Goal: Task Accomplishment & Management: Use online tool/utility

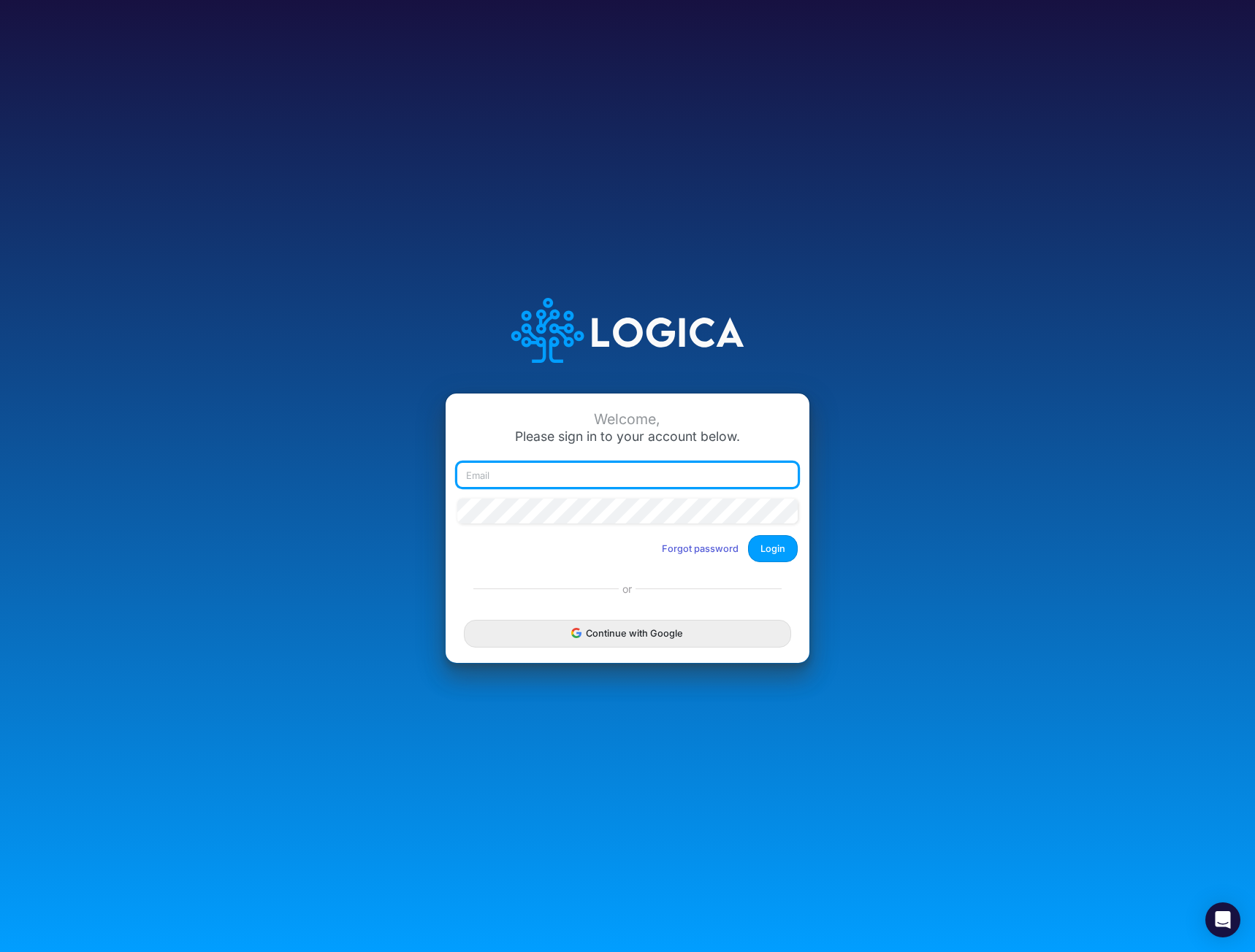
type input "[EMAIL_ADDRESS][DOMAIN_NAME]"
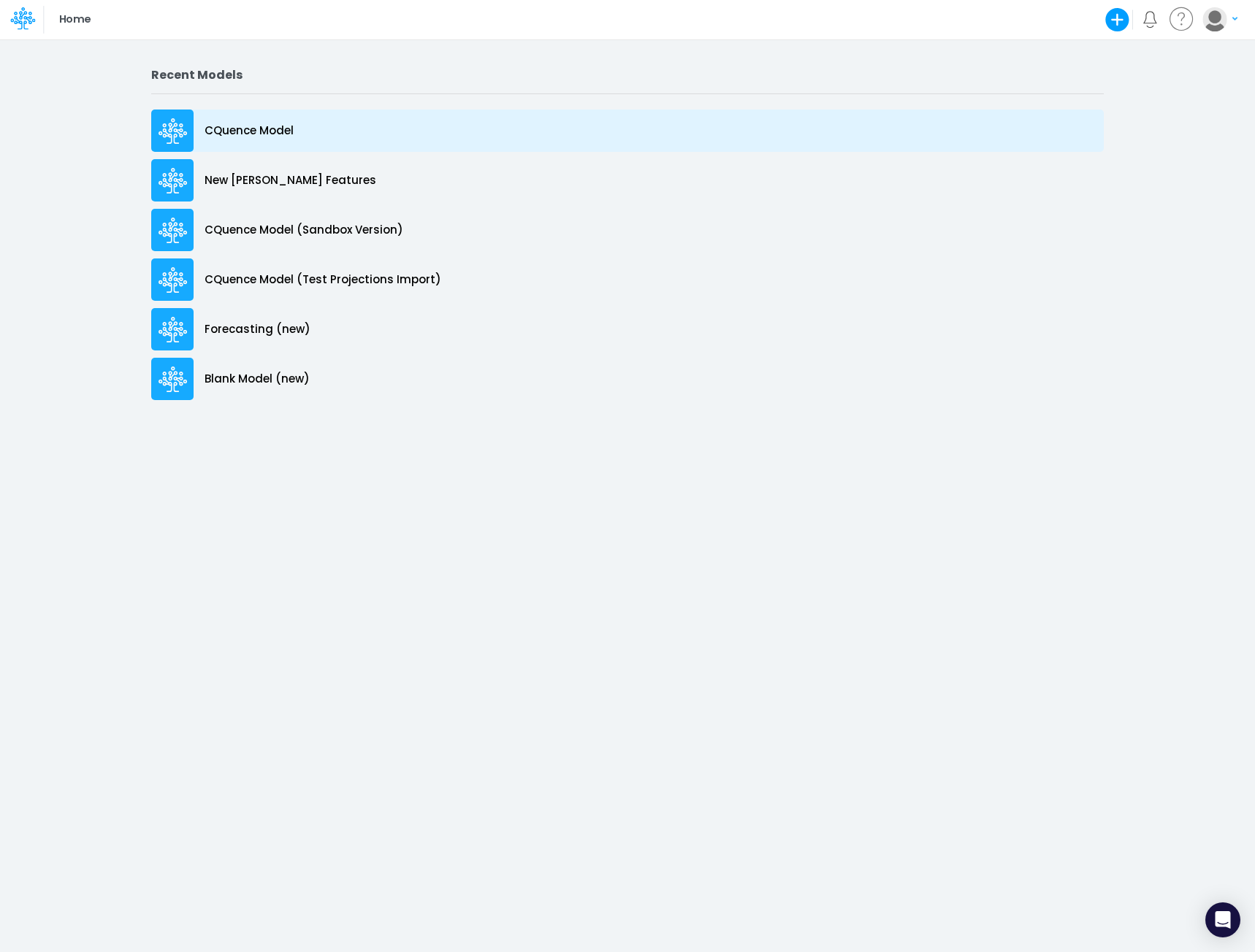
click at [260, 136] on p "CQuence Model" at bounding box center [249, 131] width 89 height 17
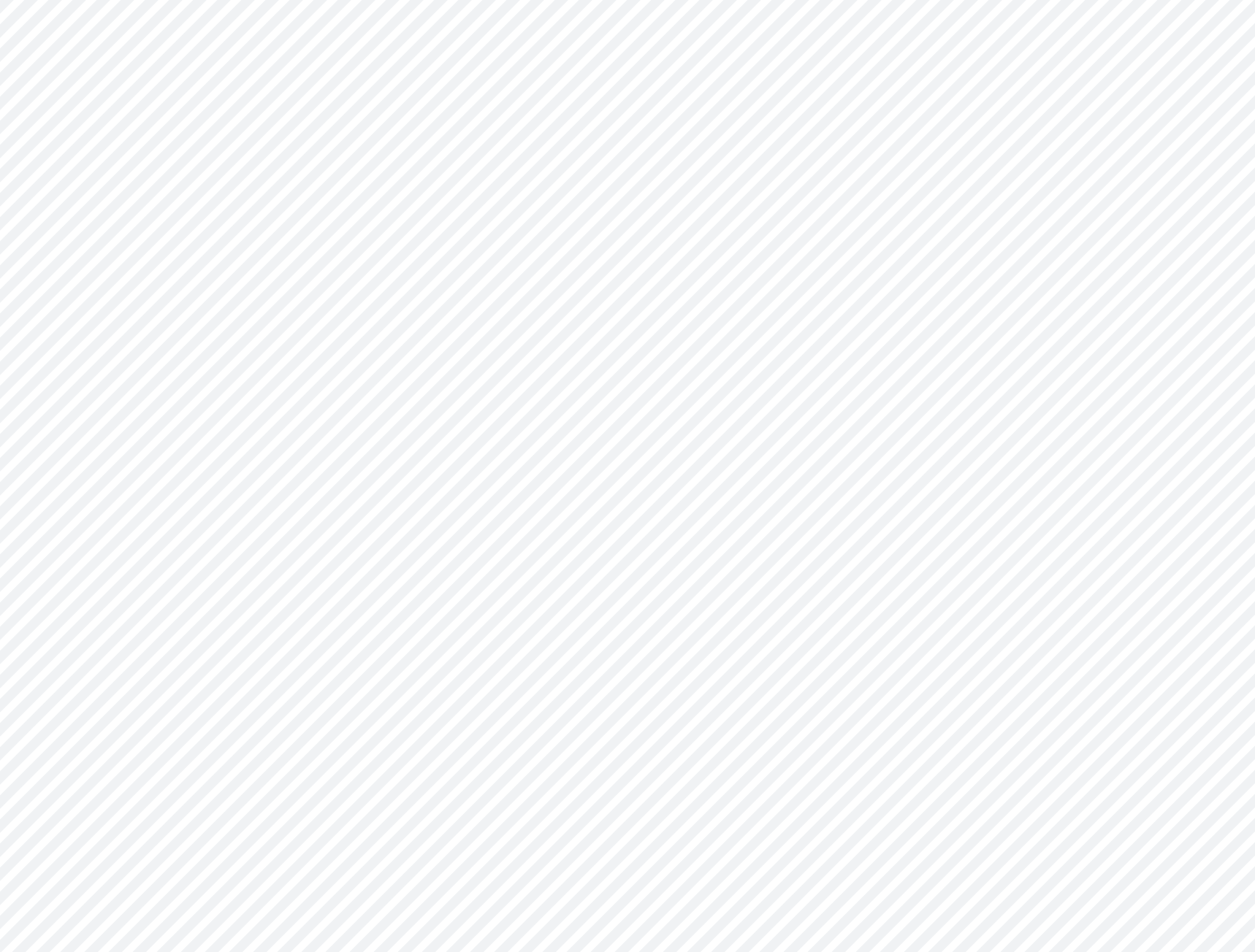
type input "Consolidated All by Month"
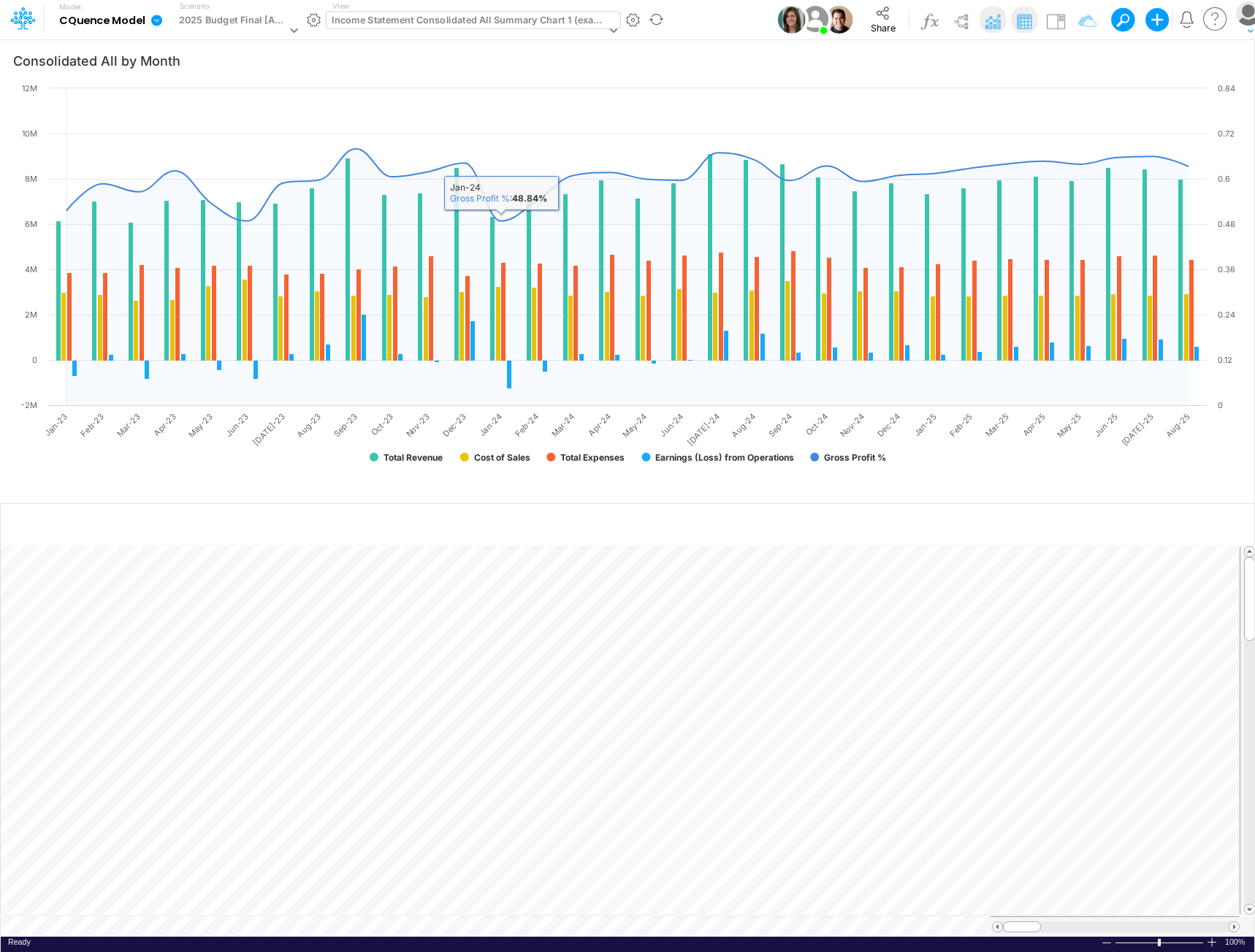
click at [454, 19] on div "Income Statement Consolidated All Summary Chart 1 (example)" at bounding box center [468, 21] width 274 height 17
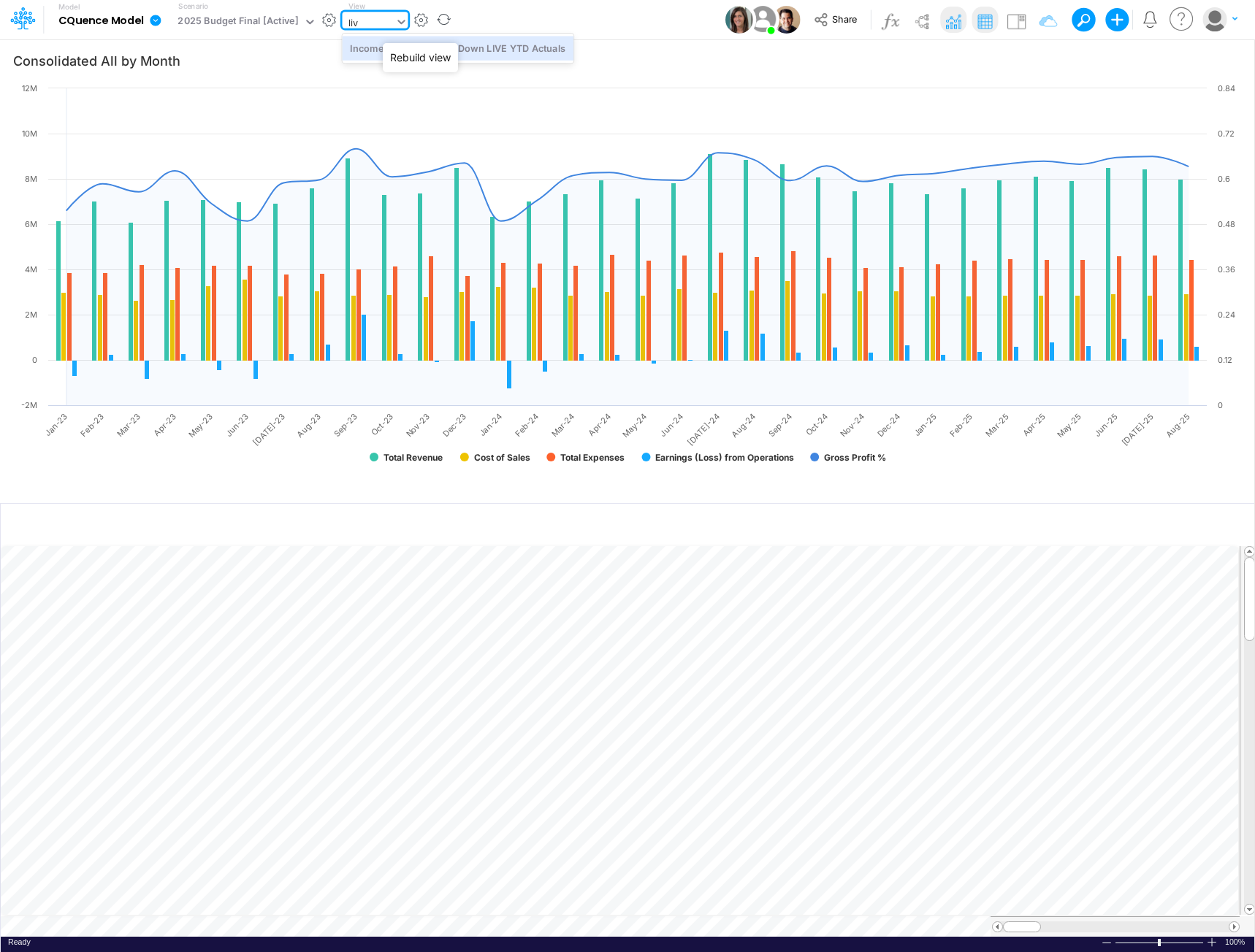
type input "live"
click at [475, 43] on div "Income Statement Drill-Down LIVE YTD Actuals" at bounding box center [458, 48] width 232 height 24
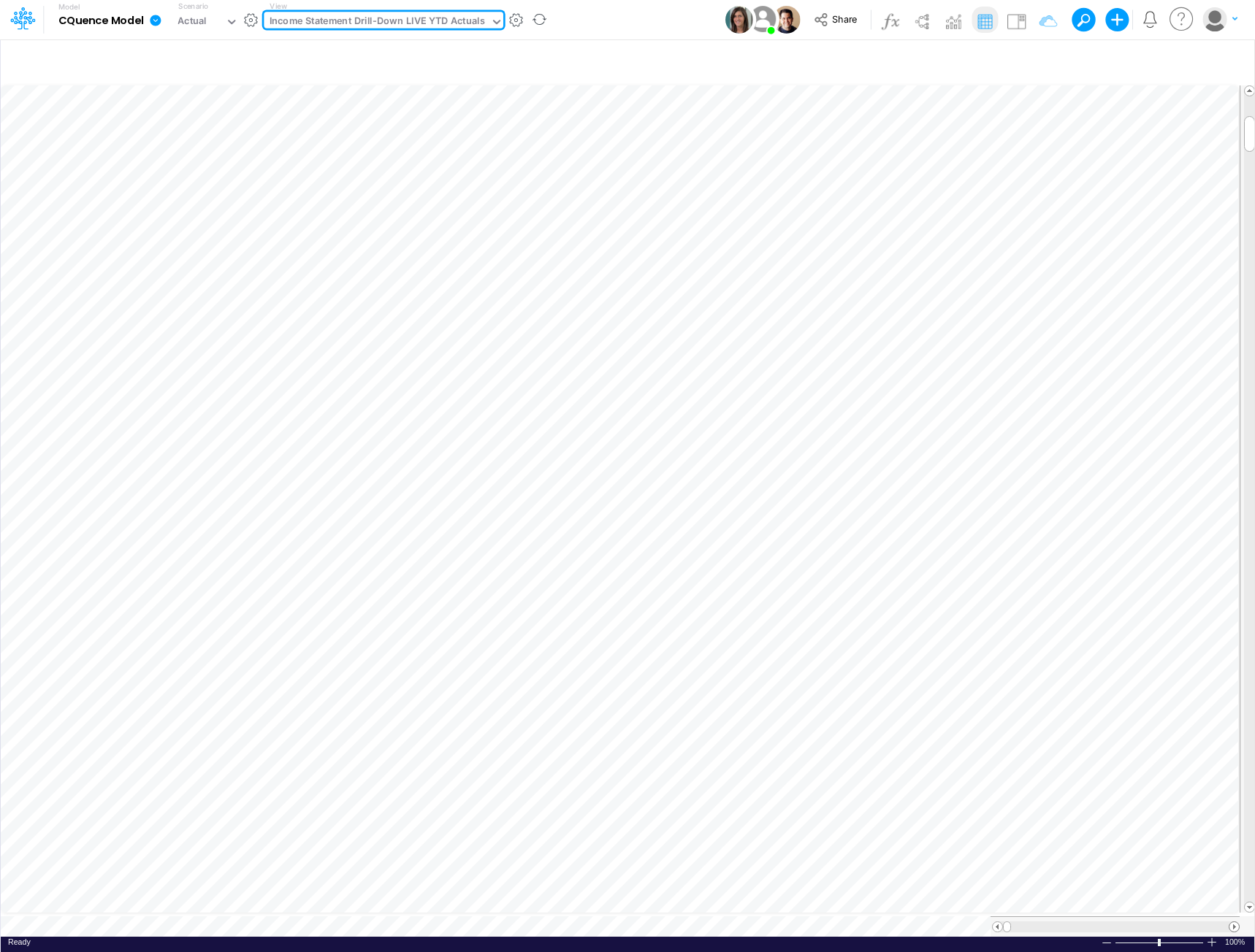
click at [1236, 922] on span at bounding box center [1234, 927] width 10 height 10
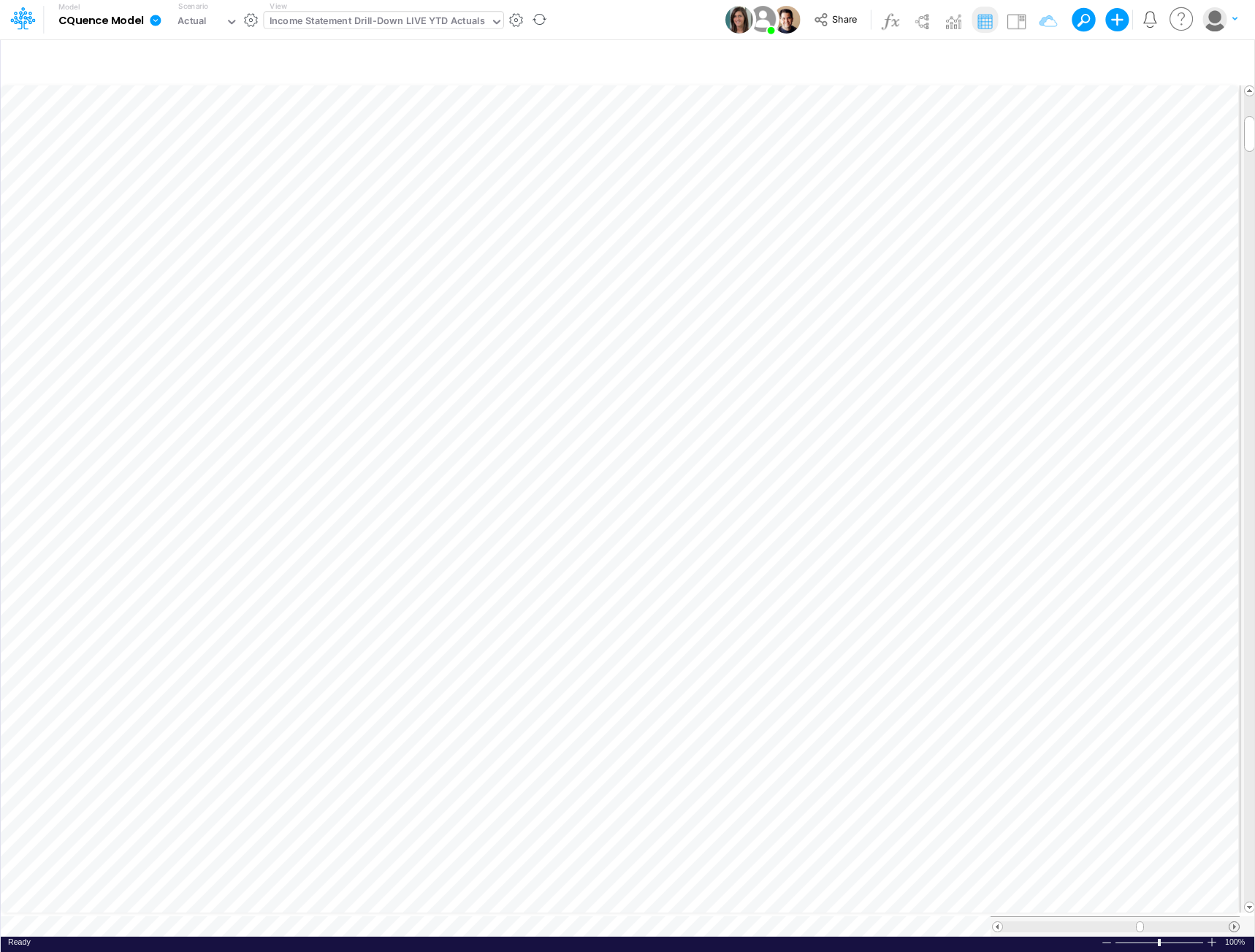
click at [1236, 922] on span at bounding box center [1234, 927] width 10 height 10
drag, startPoint x: 1249, startPoint y: 136, endPoint x: 1246, endPoint y: 108, distance: 28.2
click at [1246, 108] on div at bounding box center [1249, 114] width 11 height 35
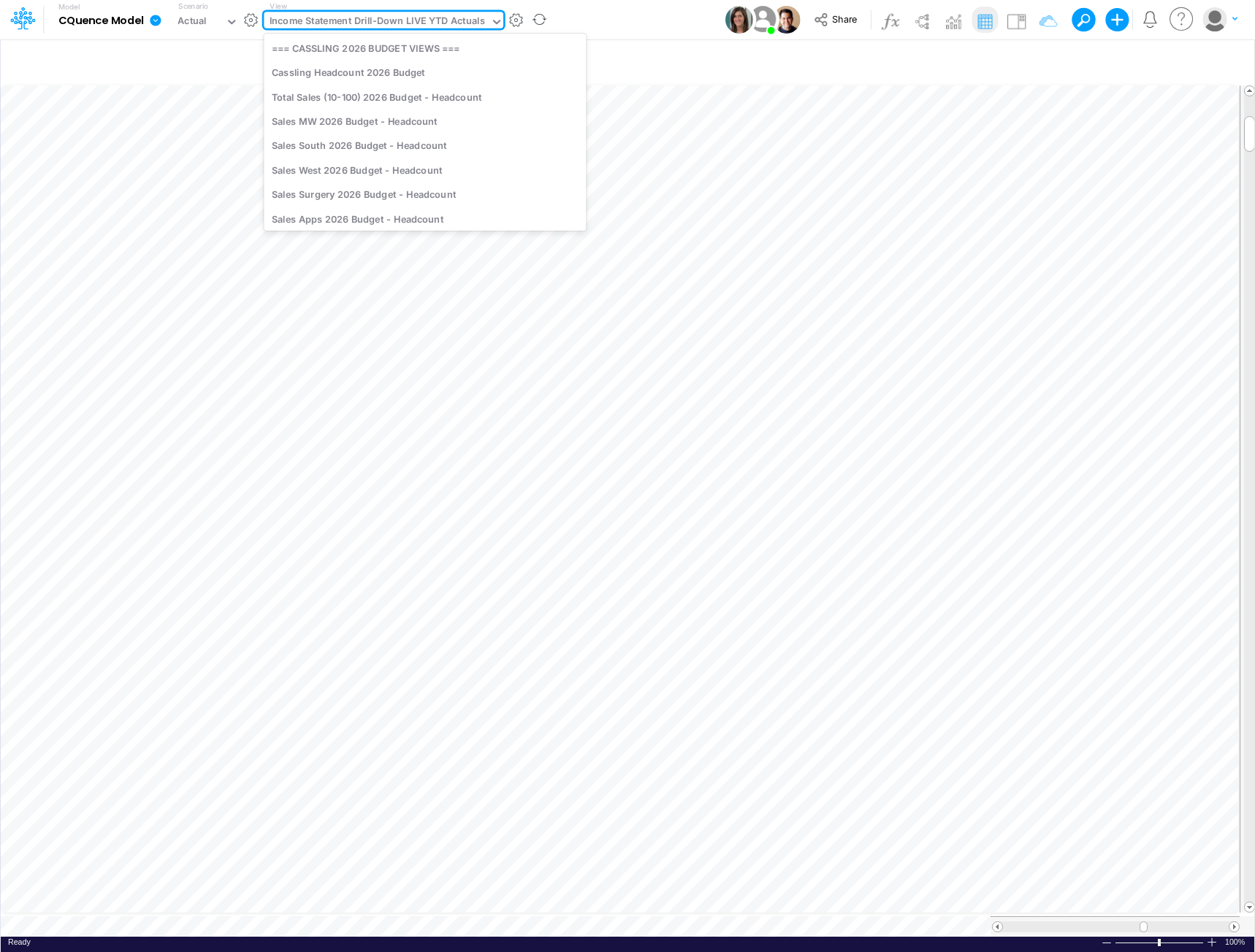
click at [349, 18] on div "Income Statement Drill-Down LIVE YTD Actuals" at bounding box center [377, 22] width 215 height 17
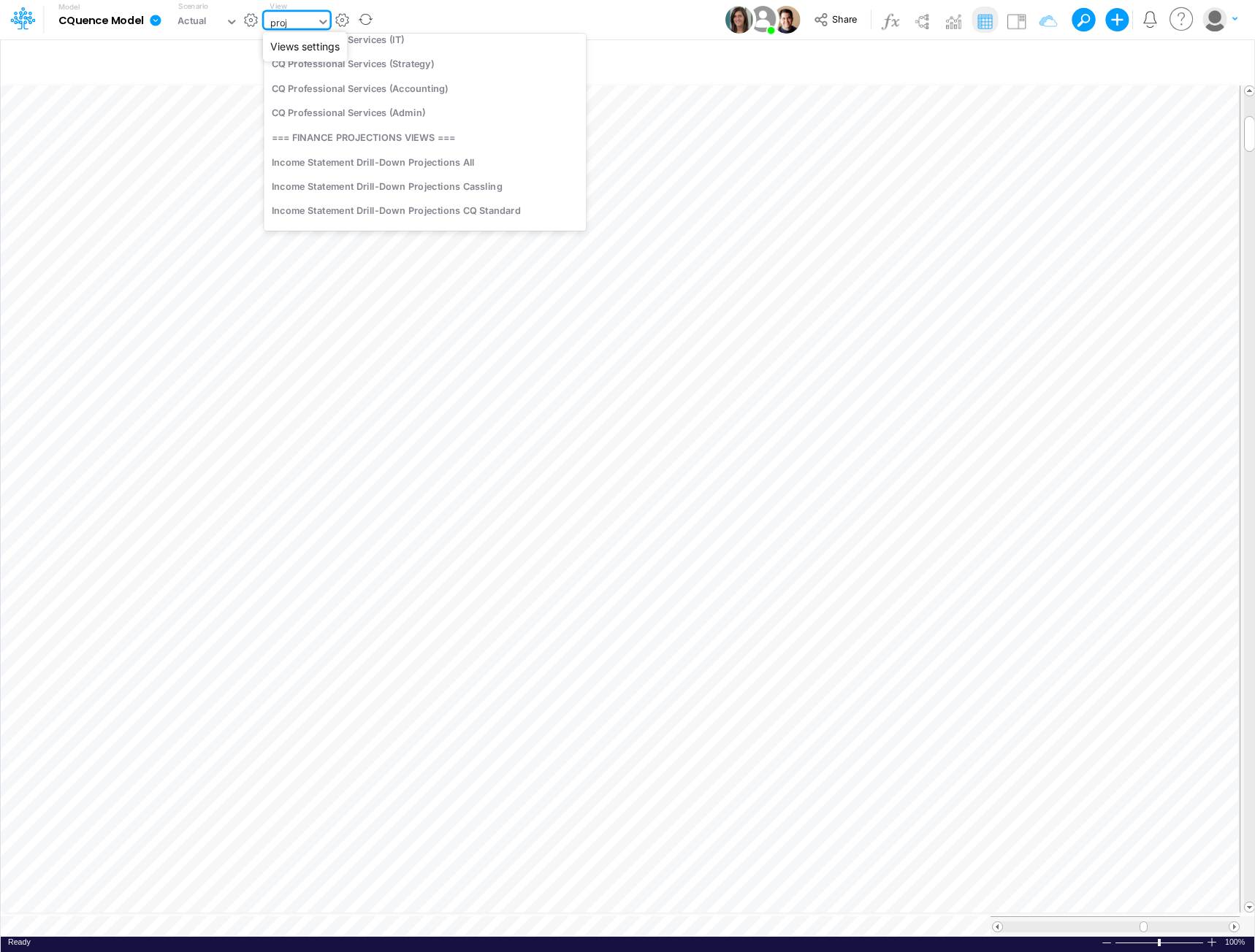
scroll to position [0, 0]
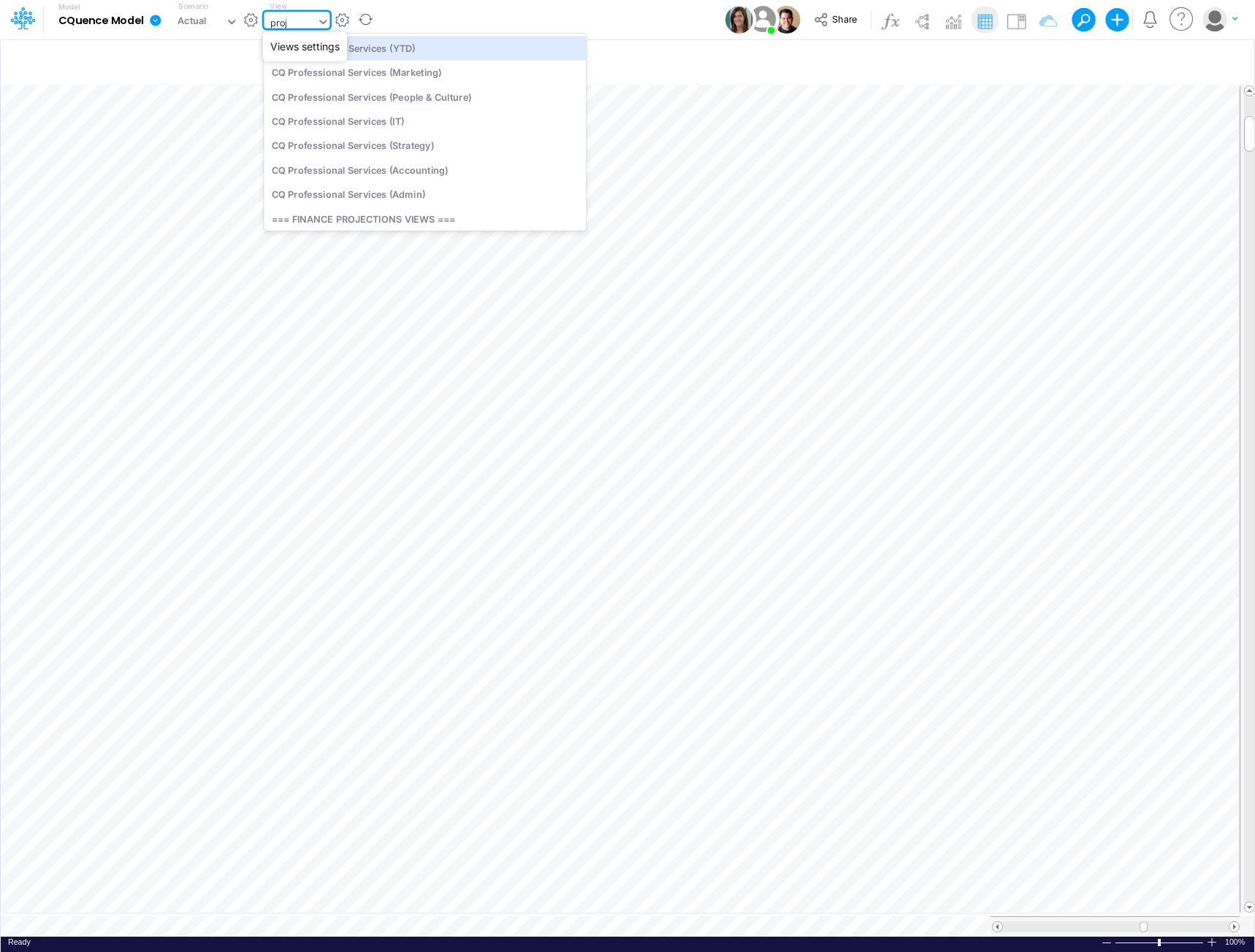
type input "proje"
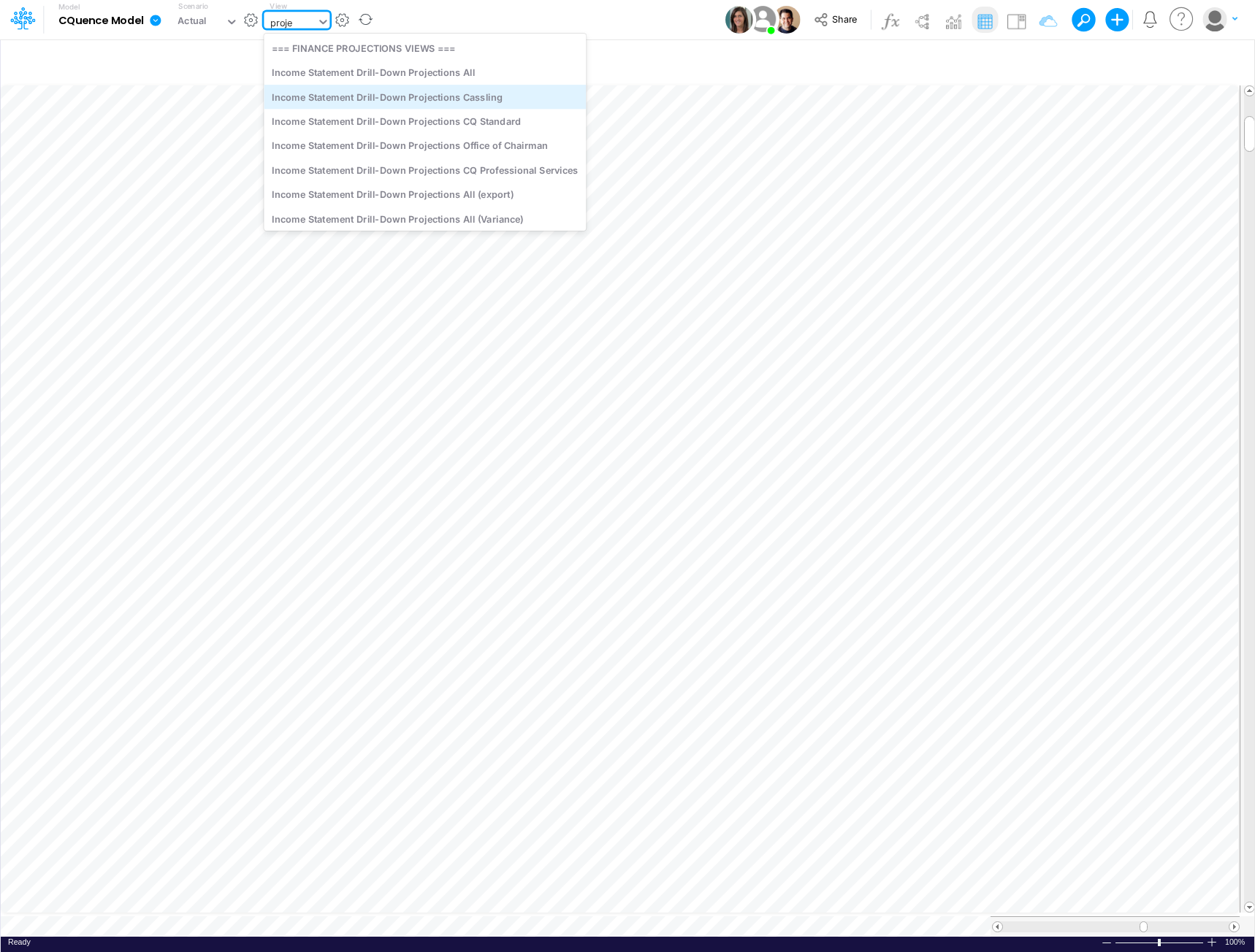
click at [400, 88] on div "Income Statement Drill-Down Projections Cassling" at bounding box center [425, 97] width 322 height 24
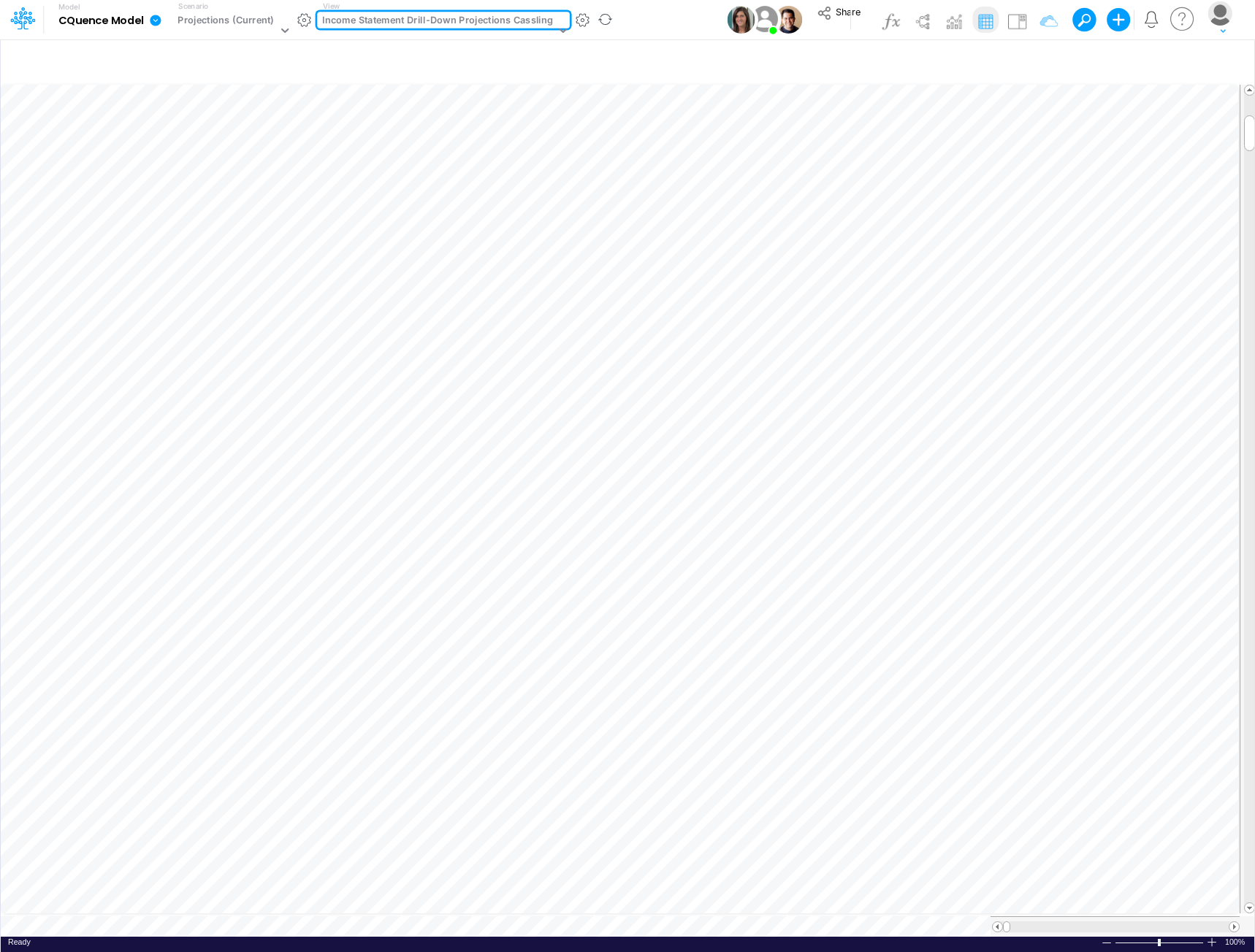
click at [1232, 922] on span at bounding box center [1234, 927] width 10 height 10
click at [1232, 922] on span at bounding box center [1234, 927] width 10 height 10
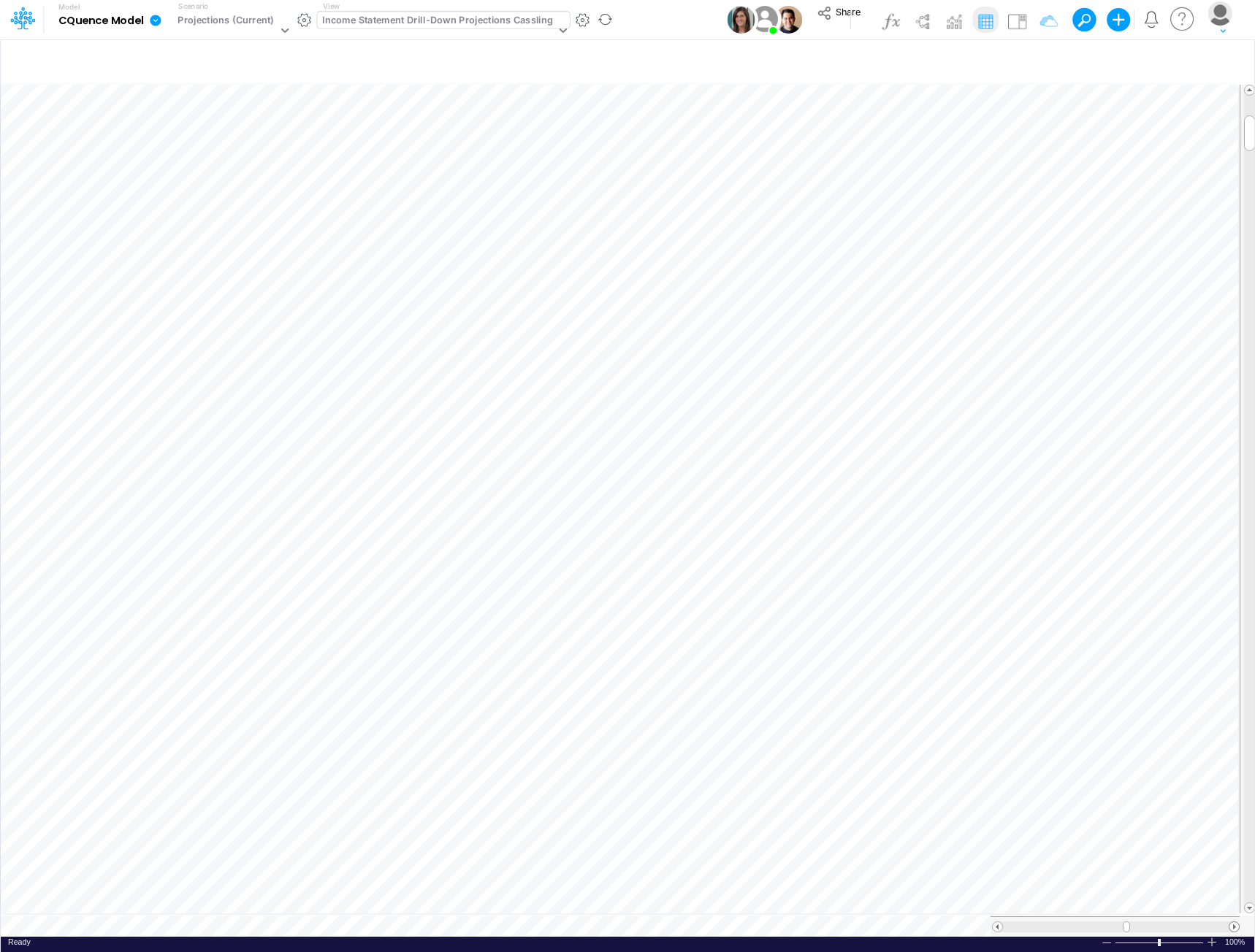
click at [1232, 922] on span at bounding box center [1234, 927] width 10 height 10
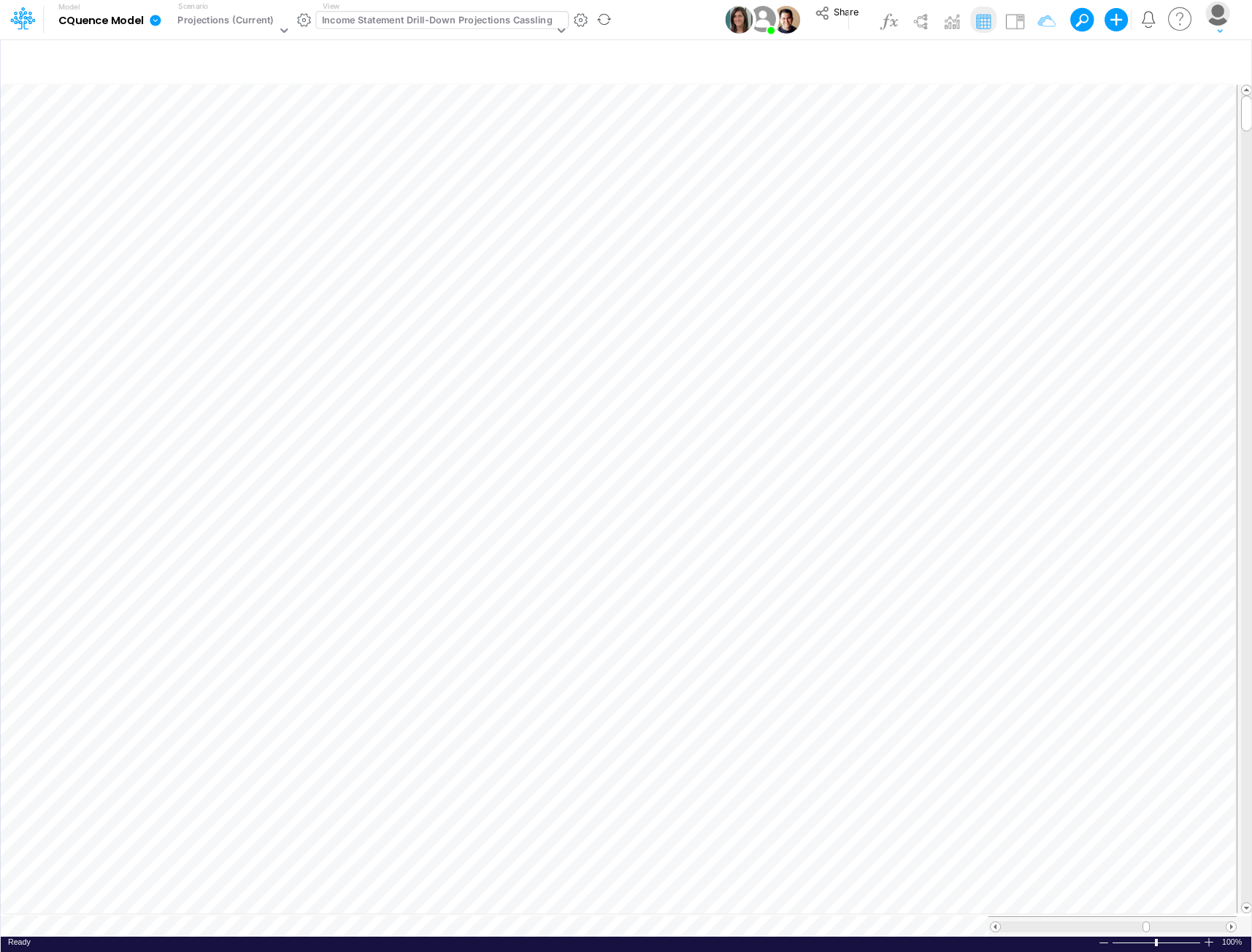
scroll to position [7, 1]
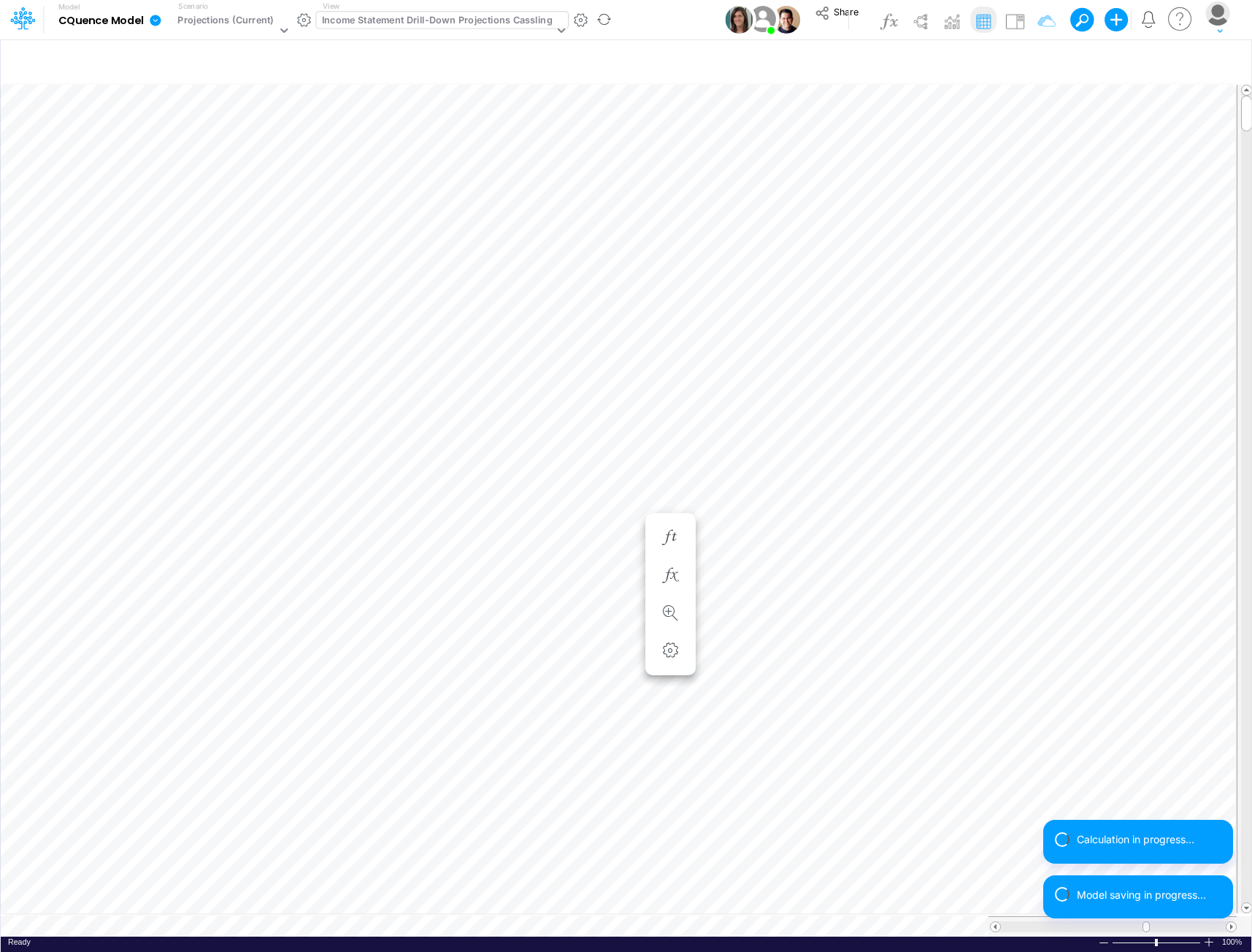
scroll to position [7, 1]
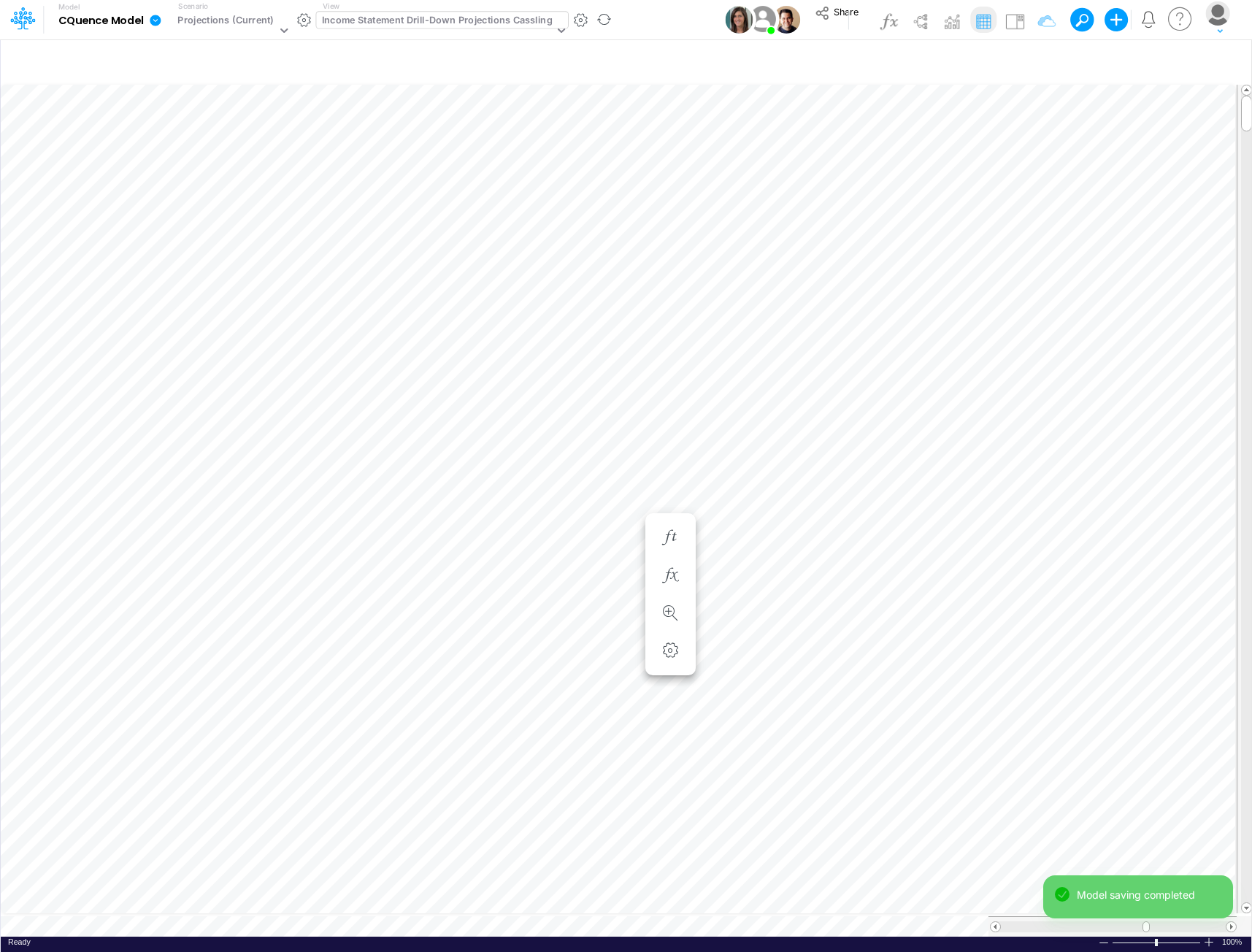
scroll to position [7, 1]
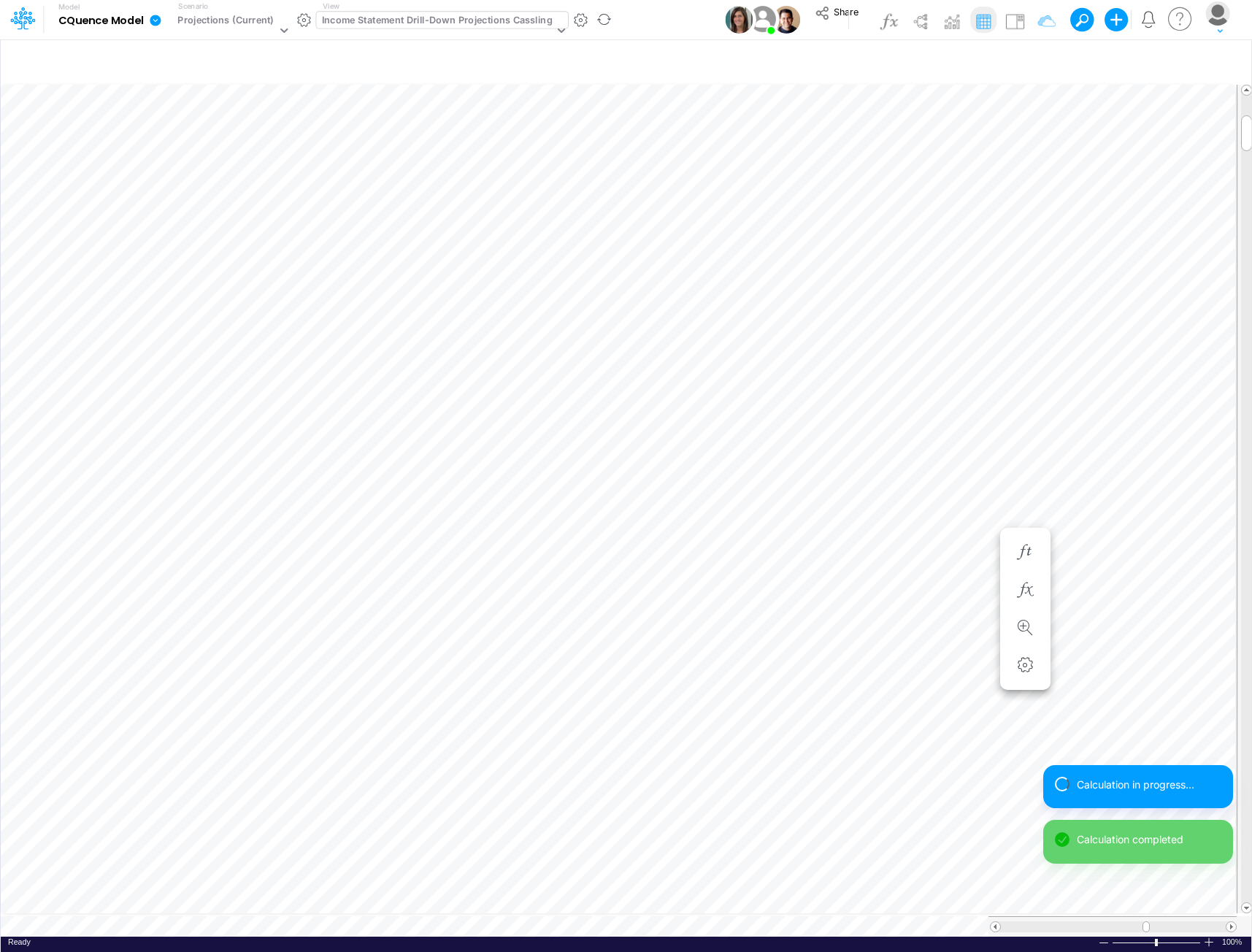
scroll to position [7, 1]
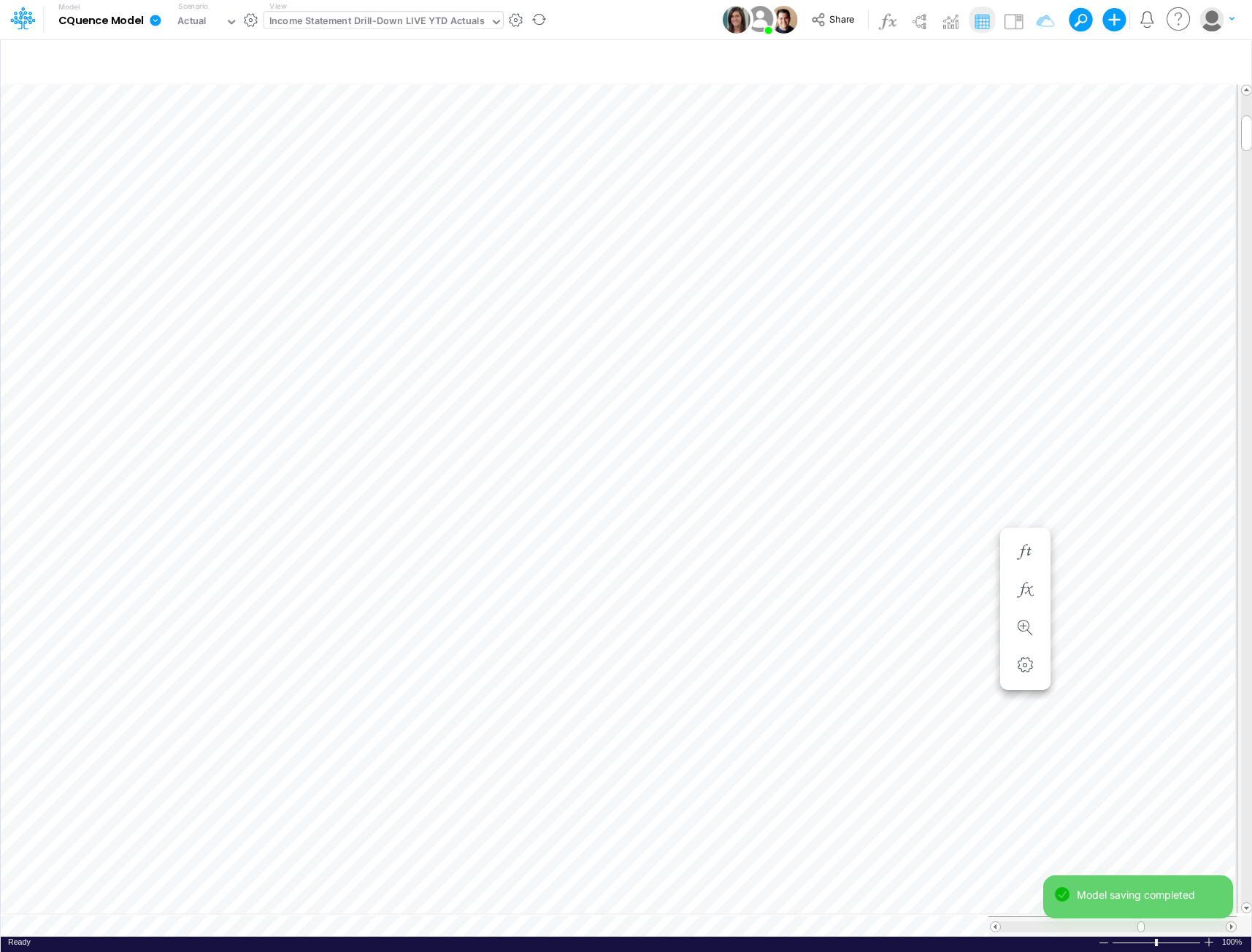
scroll to position [7, 0]
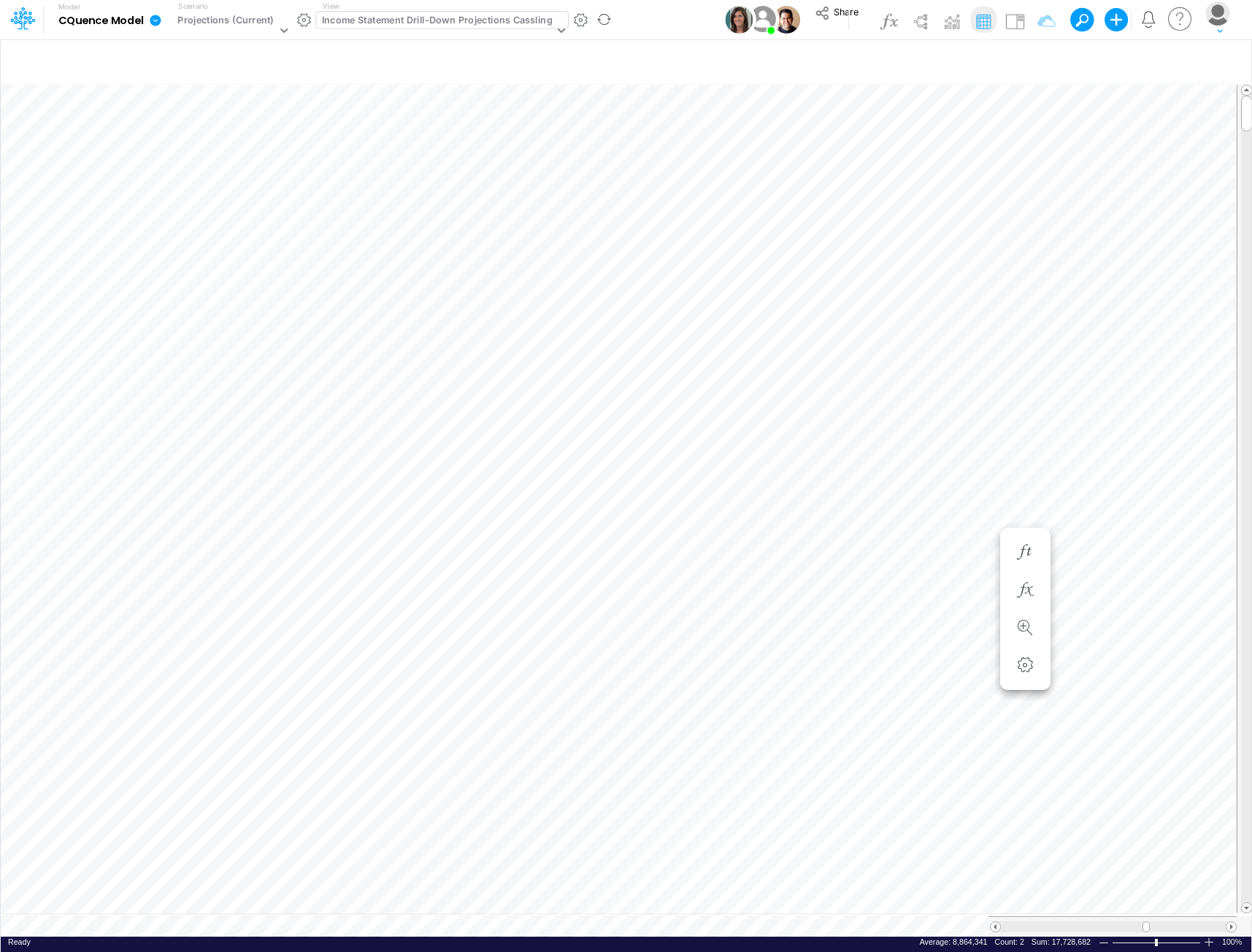
scroll to position [7, 1]
click at [258, 918] on table at bounding box center [627, 509] width 1252 height 855
type input "Consolidated All by Month"
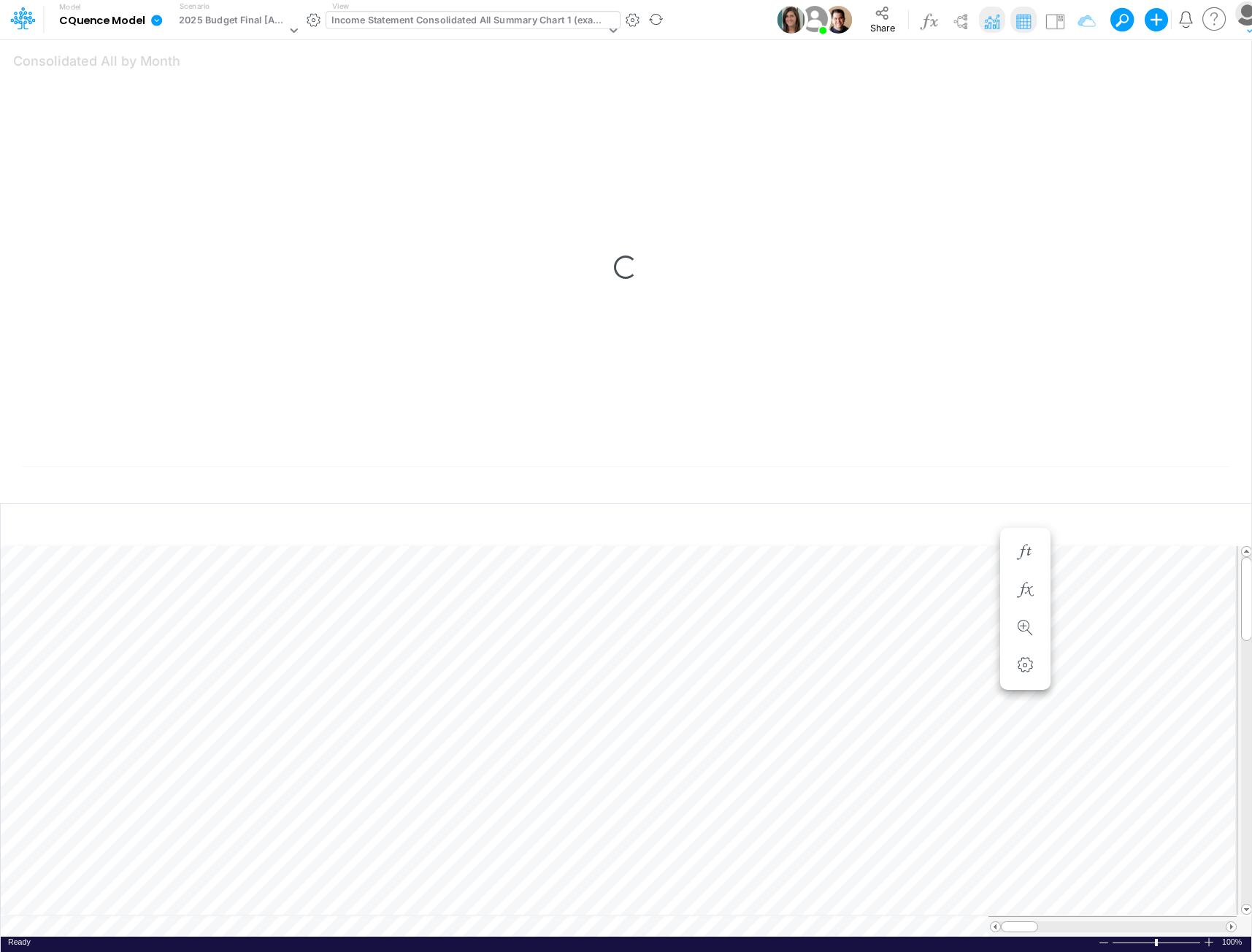
scroll to position [7, 0]
click at [1230, 922] on span at bounding box center [1231, 927] width 10 height 10
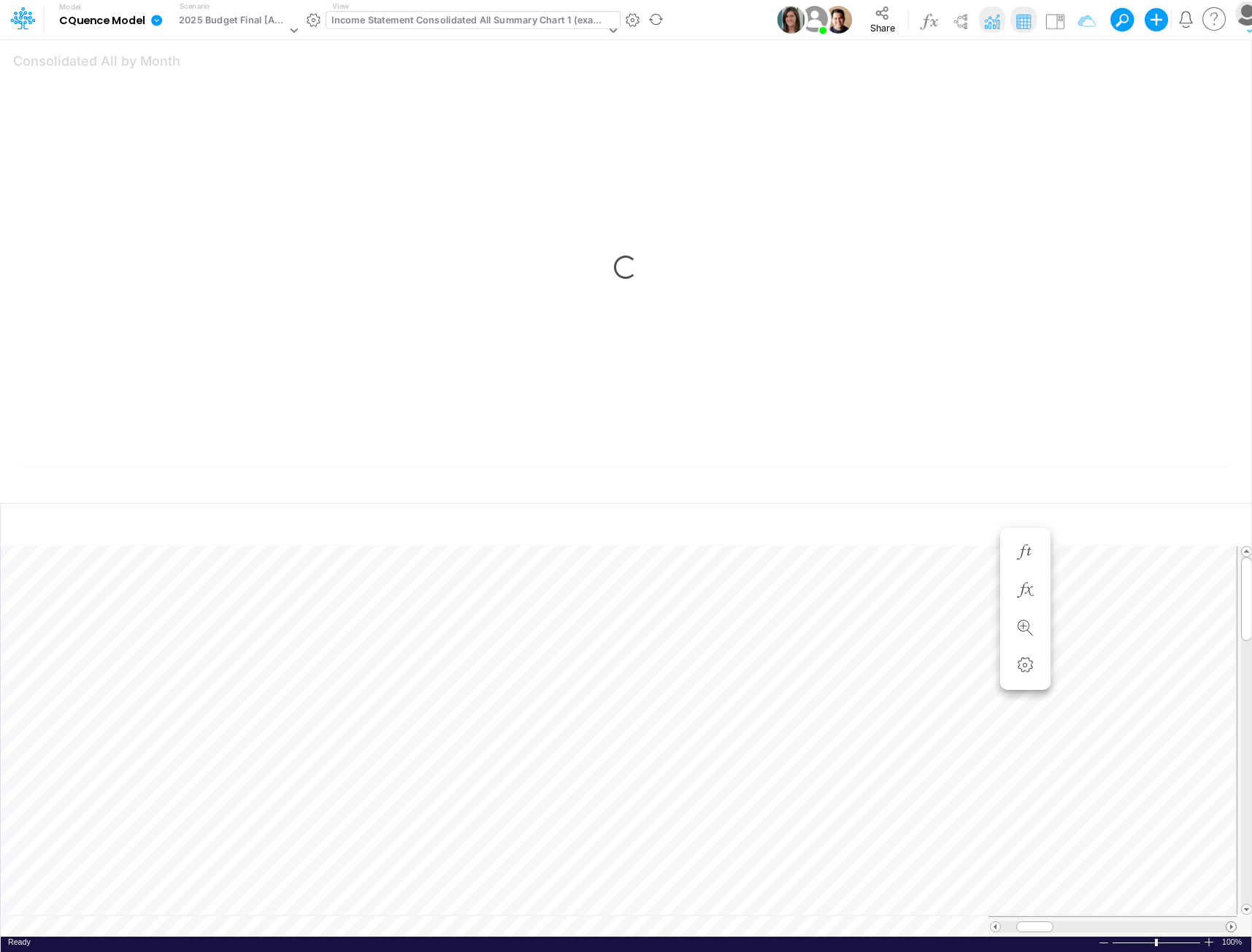
click at [1230, 922] on span at bounding box center [1231, 927] width 10 height 10
click at [1231, 922] on span at bounding box center [1231, 927] width 10 height 10
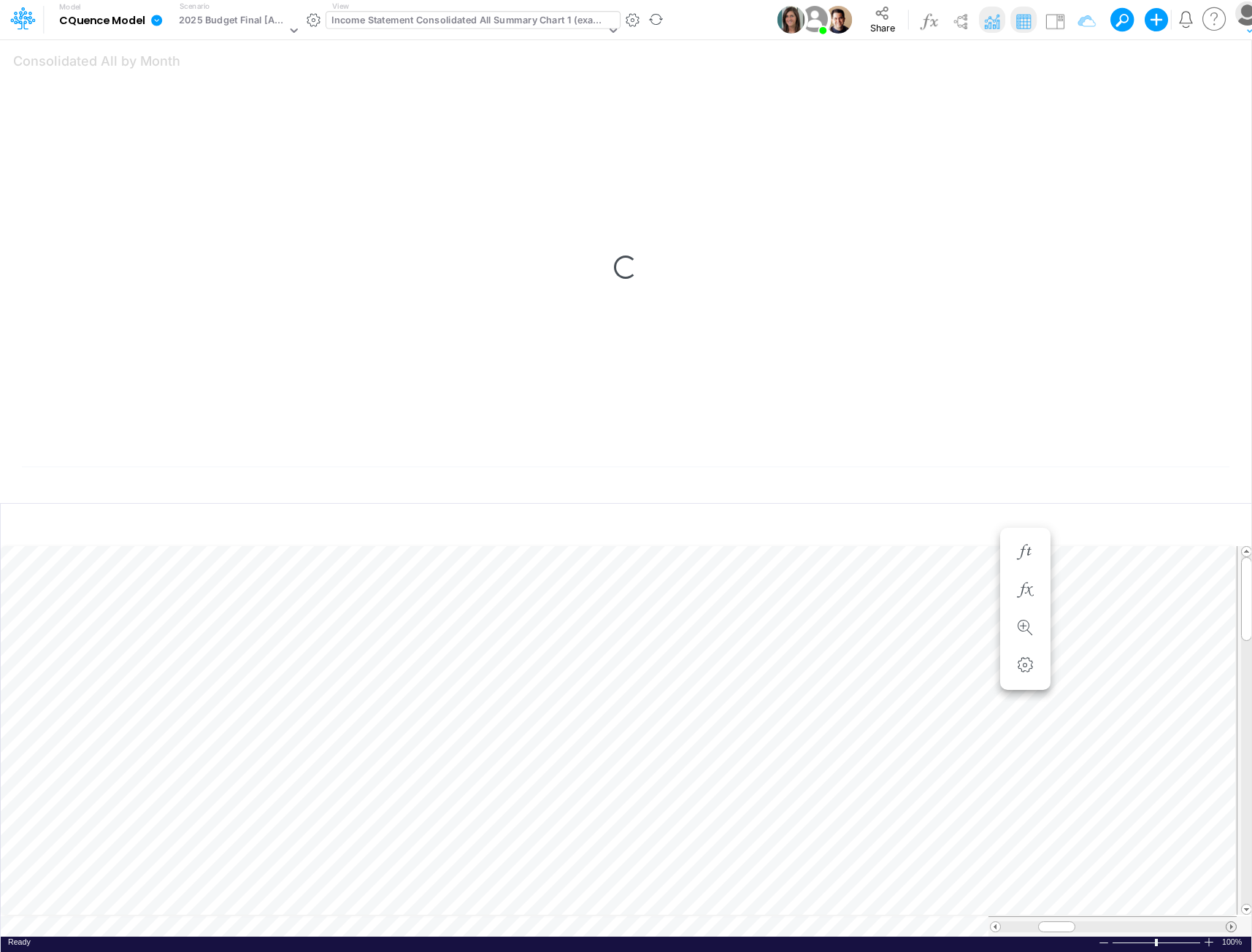
click at [1231, 922] on span at bounding box center [1231, 927] width 10 height 10
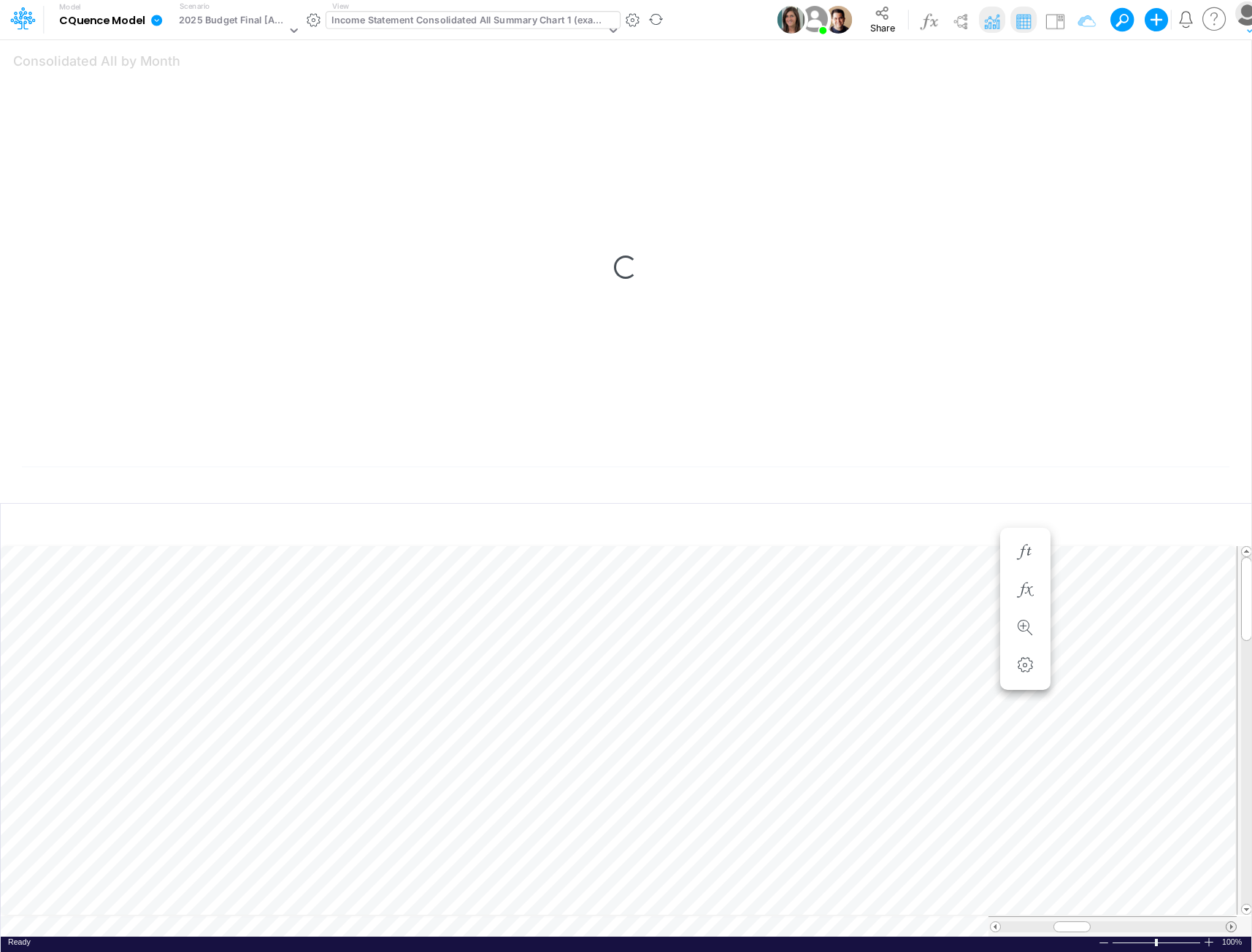
click at [1231, 922] on span at bounding box center [1231, 927] width 10 height 10
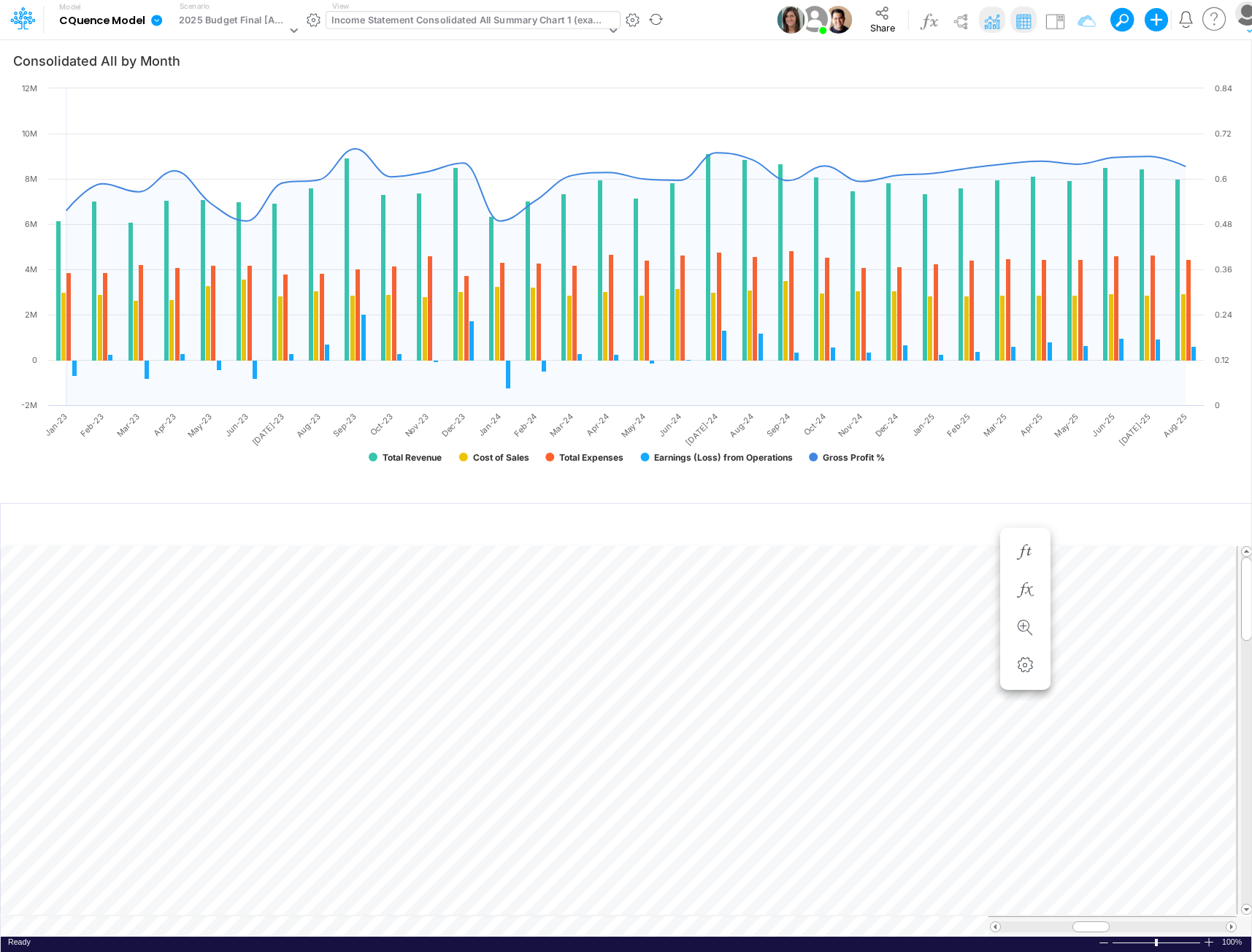
click at [713, 922] on td at bounding box center [619, 926] width 1236 height 20
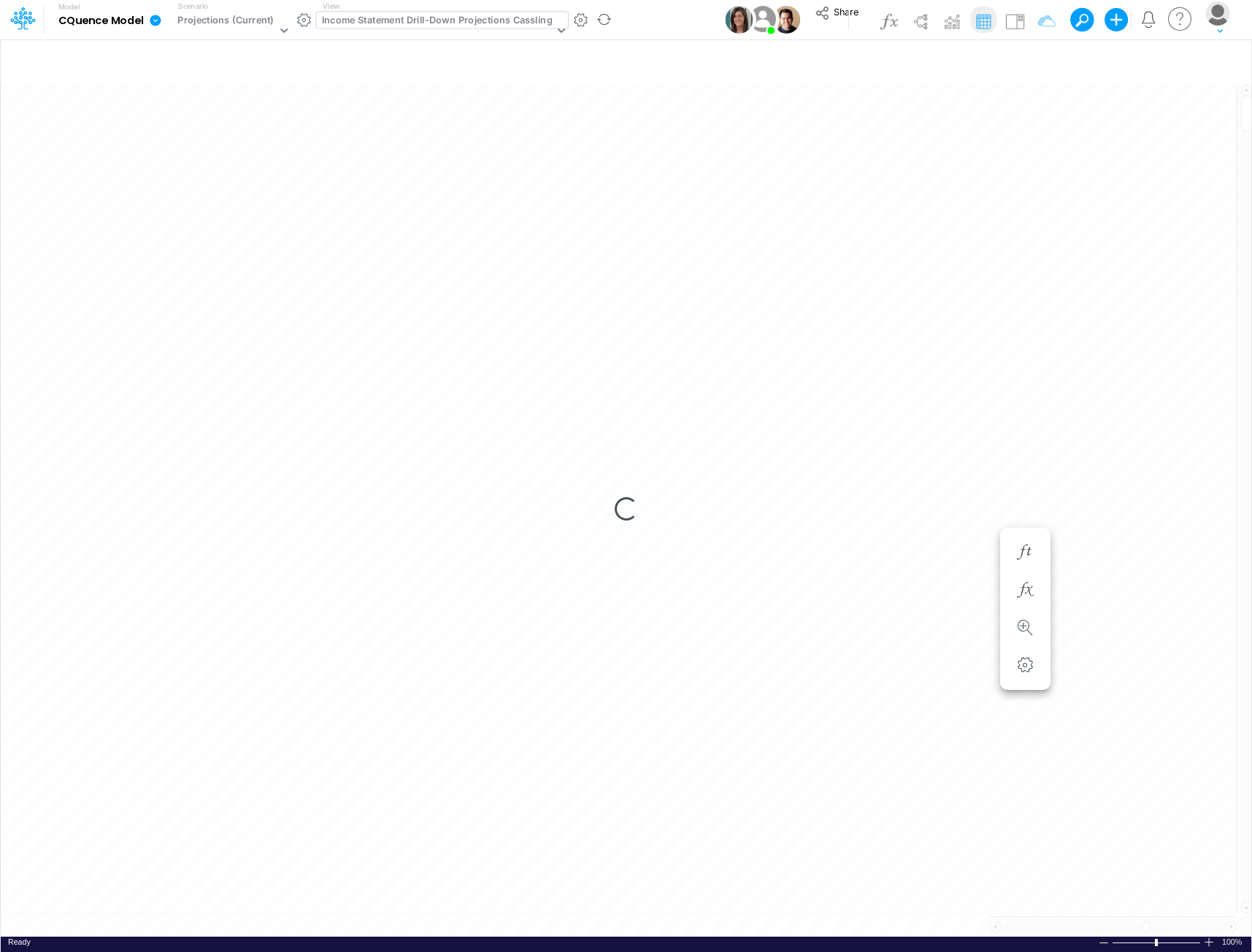
scroll to position [7, 1]
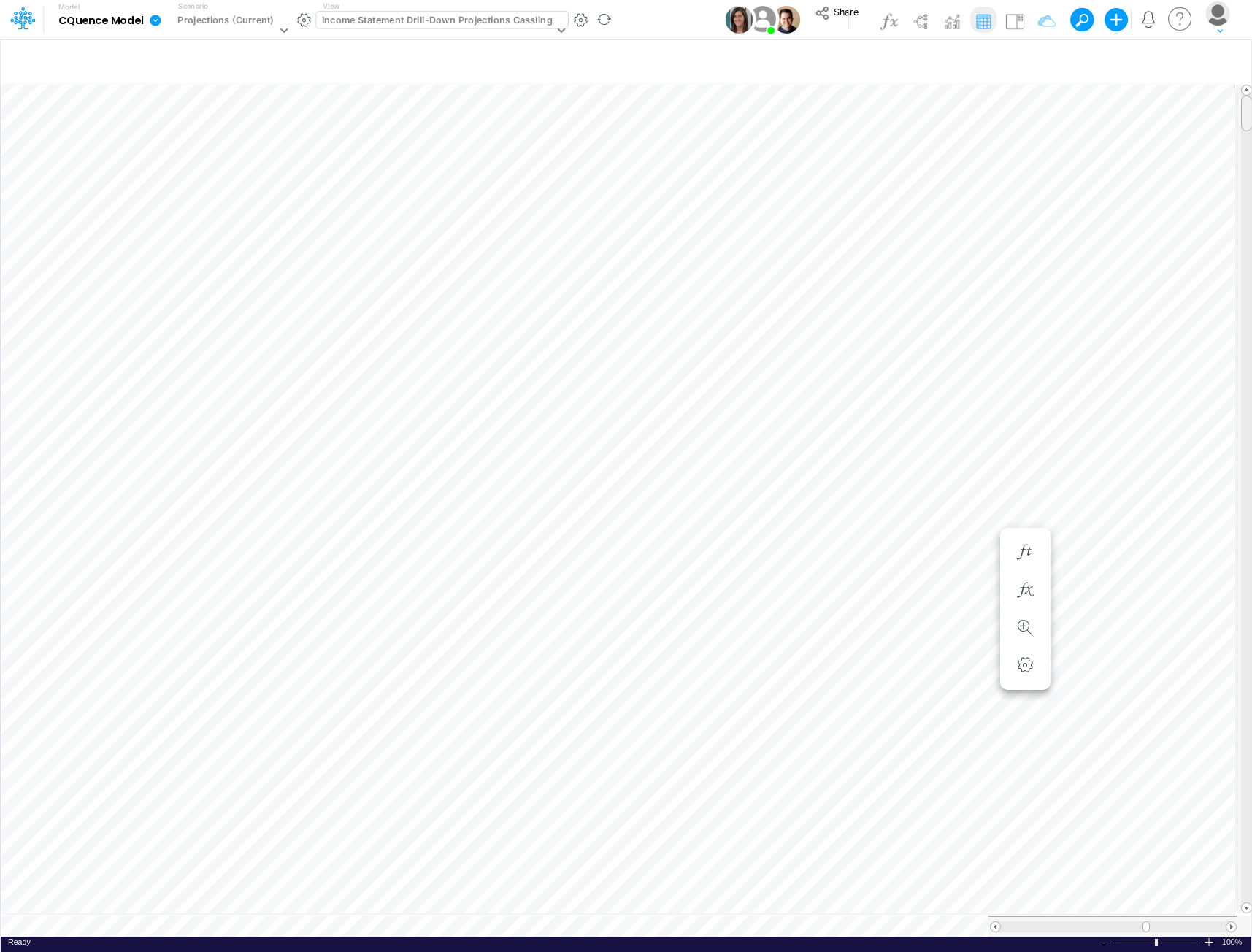
drag, startPoint x: 1243, startPoint y: 143, endPoint x: 1244, endPoint y: 91, distance: 52.0
click at [1248, 89] on div at bounding box center [1246, 499] width 11 height 829
drag, startPoint x: 1246, startPoint y: 132, endPoint x: 1280, endPoint y: 711, distance: 580.0
click at [1252, 711] on html "Model CQuence Model Edit model settings Duplicate Import QuickBooks QuickBooks …" at bounding box center [626, 476] width 1252 height 952
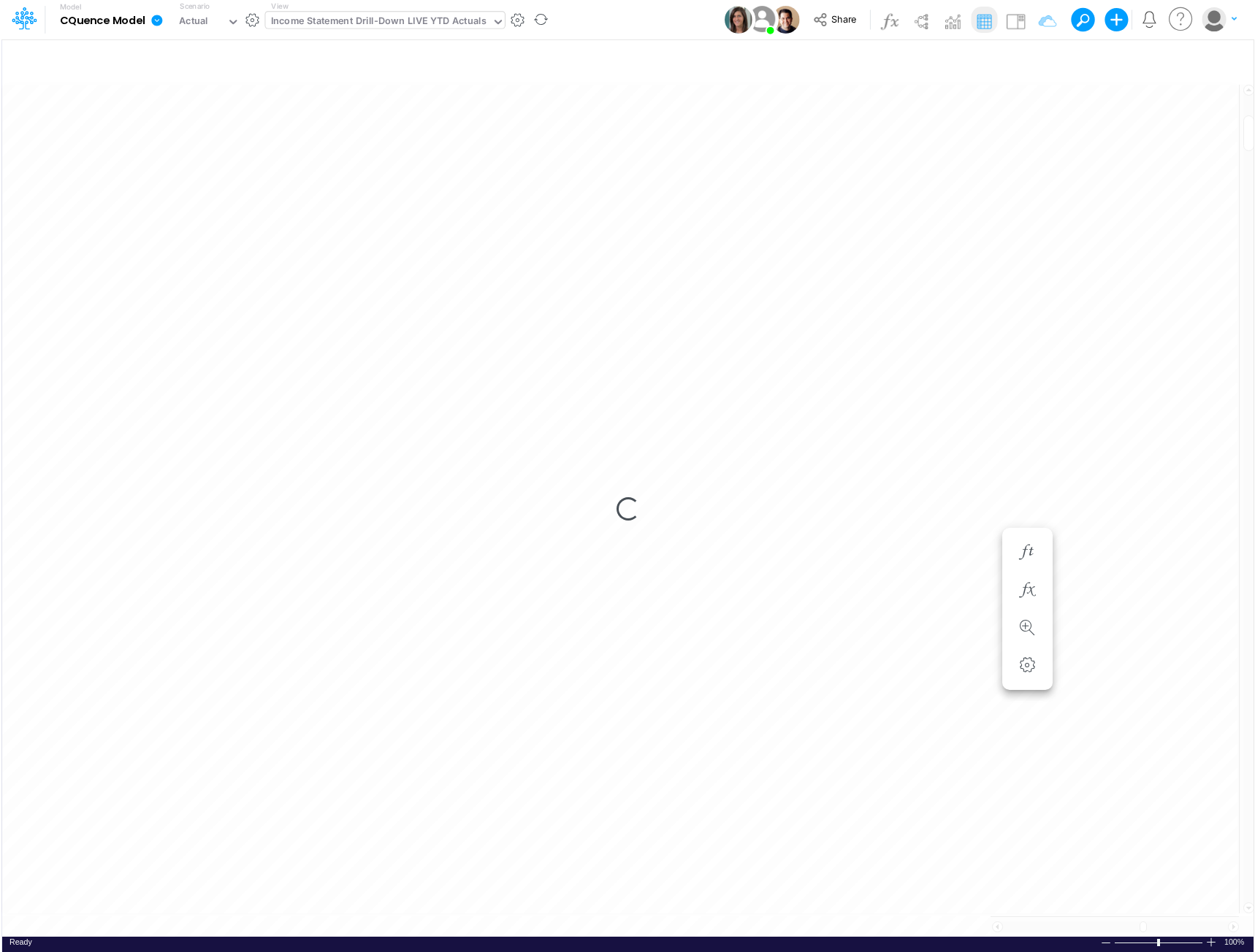
scroll to position [7, 0]
click at [968, 414] on div "Loading..." at bounding box center [626, 509] width 1251 height 855
